Goal: Check status

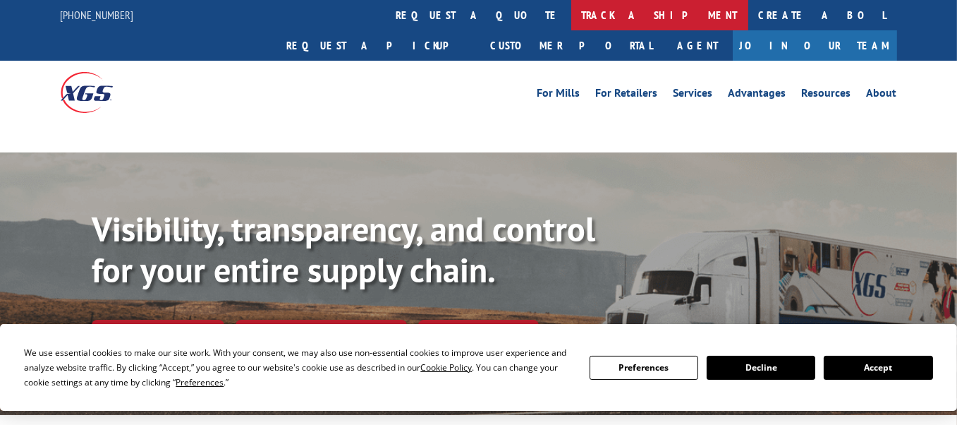
click at [571, 6] on link "track a shipment" at bounding box center [659, 15] width 177 height 30
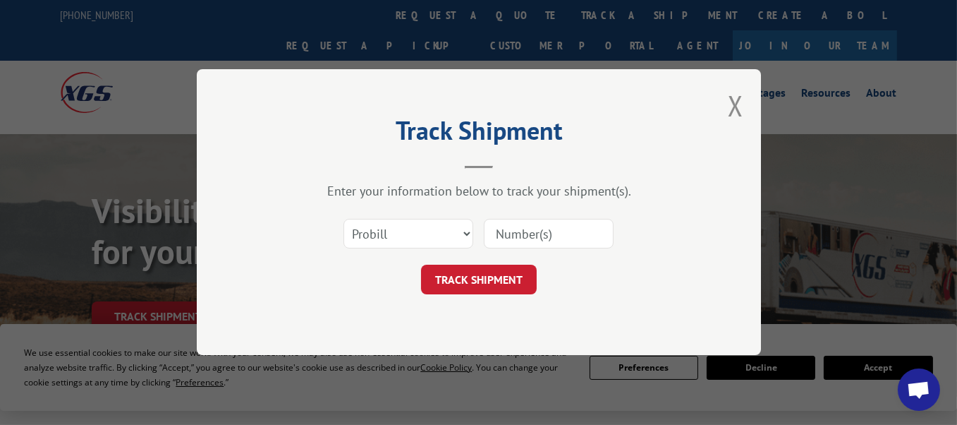
paste input "1464966"
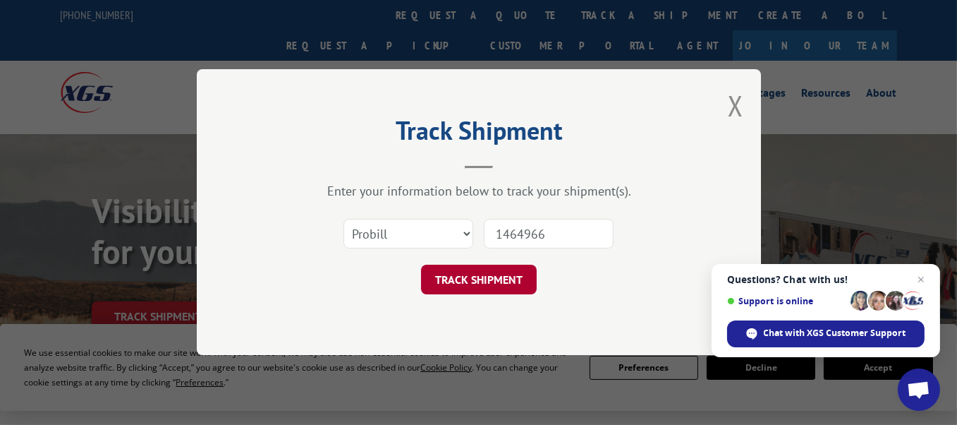
type input "1464966"
click at [508, 288] on button "TRACK SHIPMENT" at bounding box center [479, 280] width 116 height 30
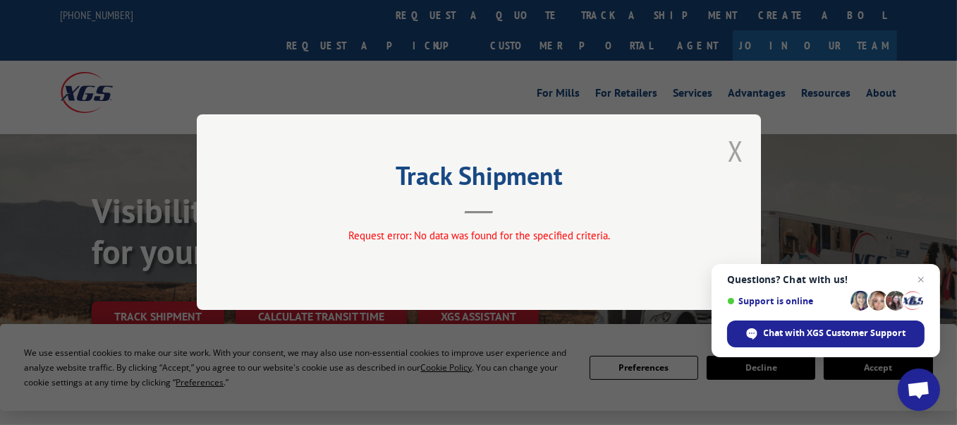
click at [735, 142] on button "Close modal" at bounding box center [736, 150] width 16 height 37
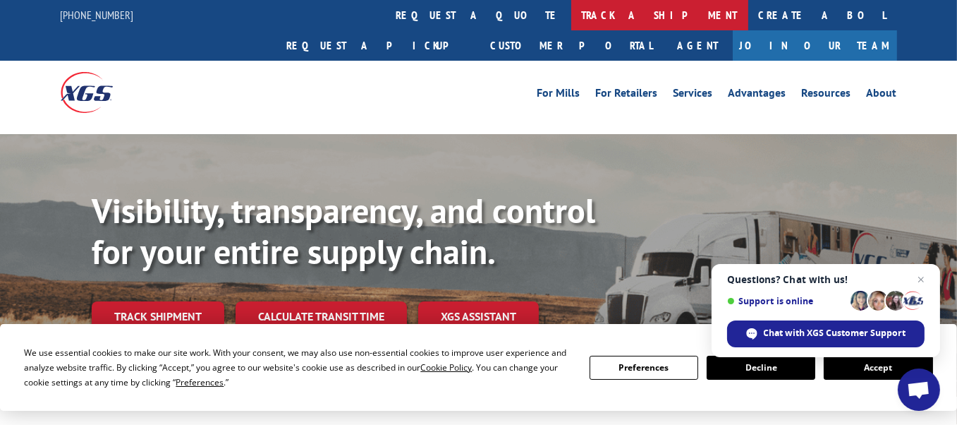
click at [571, 12] on link "track a shipment" at bounding box center [659, 15] width 177 height 30
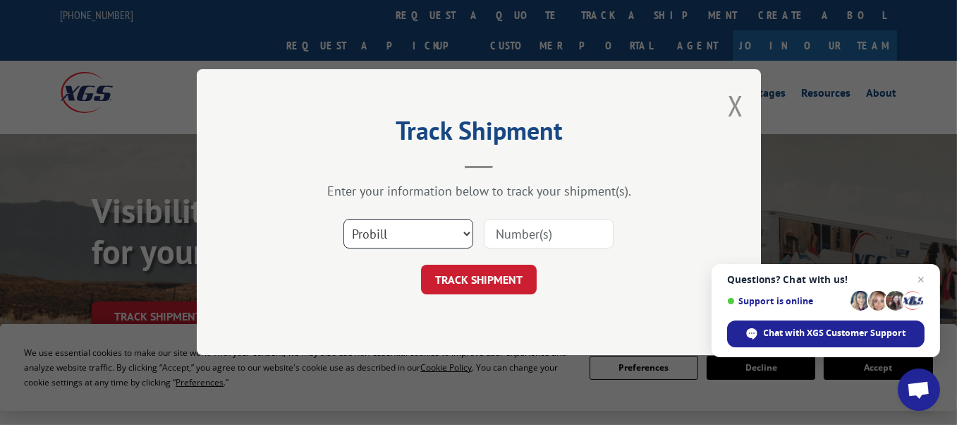
click at [382, 236] on select "Select category... Probill BOL PO" at bounding box center [409, 234] width 130 height 30
select select "bol"
click at [344, 219] on select "Select category... Probill BOL PO" at bounding box center [409, 234] width 130 height 30
paste input "1464966"
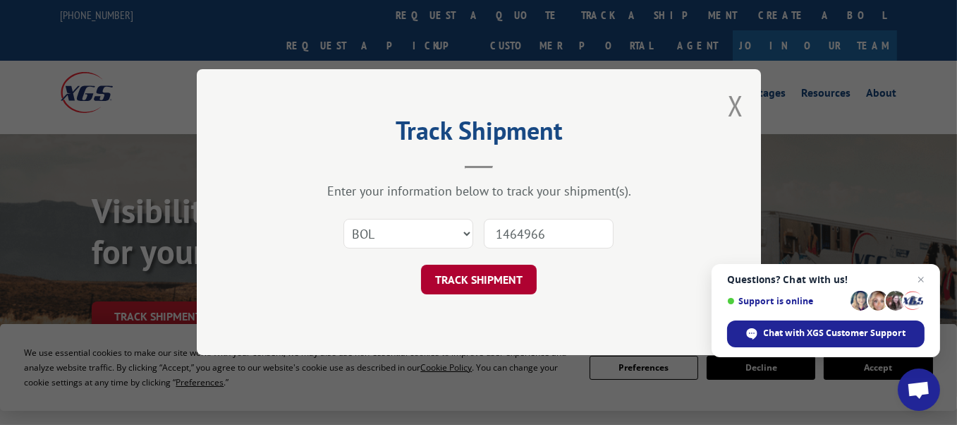
type input "1464966"
click at [499, 285] on button "TRACK SHIPMENT" at bounding box center [479, 280] width 116 height 30
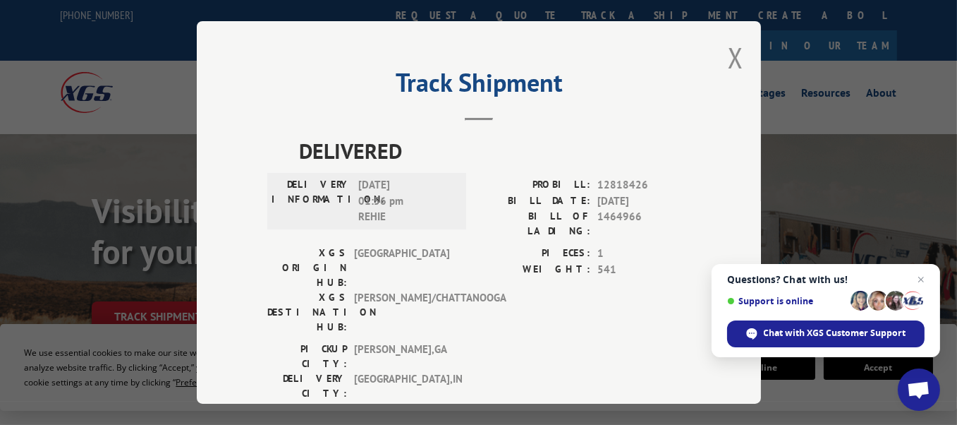
click at [731, 54] on button "Close modal" at bounding box center [736, 57] width 16 height 37
